Goal: Navigation & Orientation: Go to known website

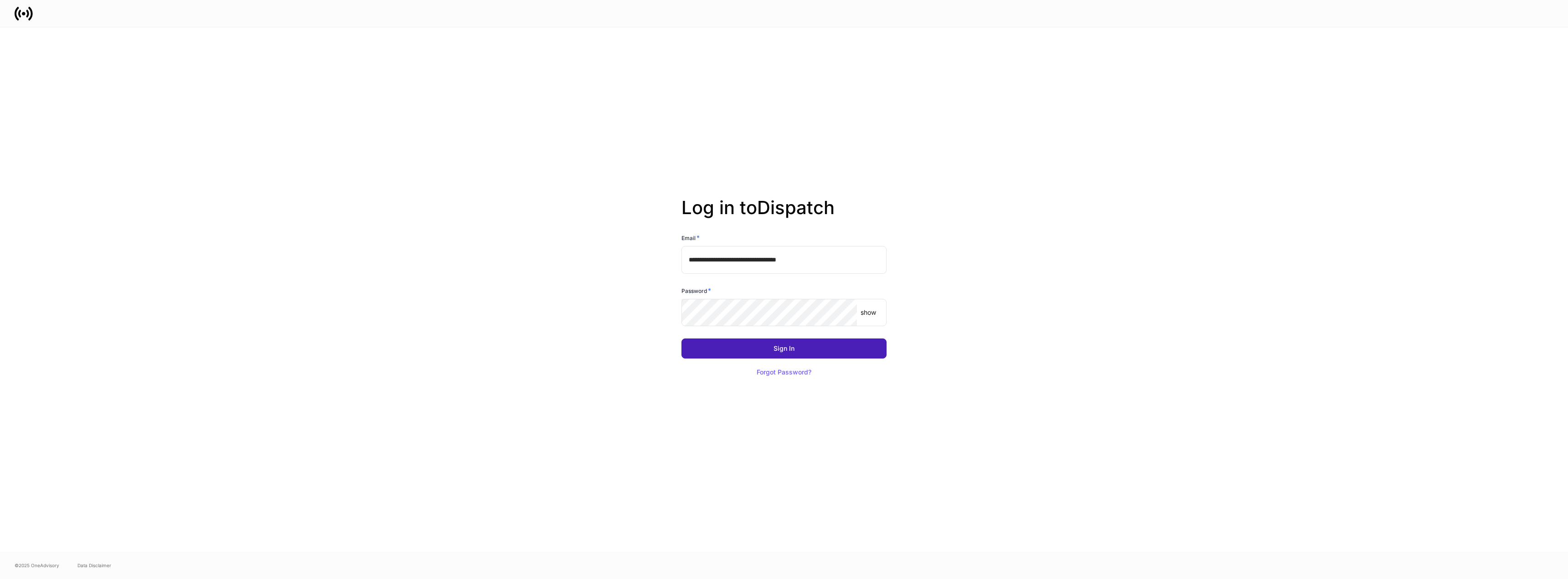
click at [758, 348] on button "Sign In" at bounding box center [784, 348] width 205 height 20
